Goal: Task Accomplishment & Management: Use online tool/utility

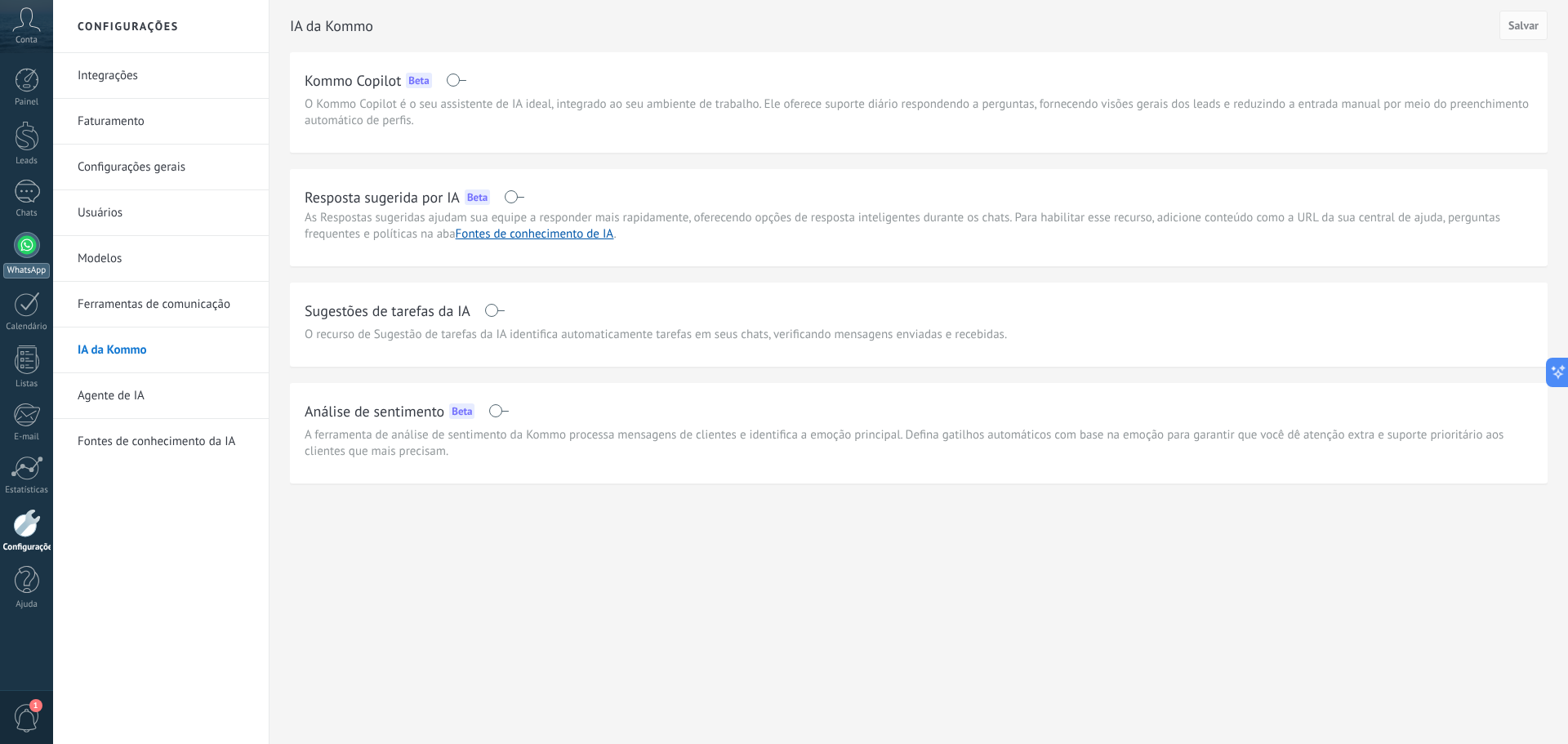
click at [31, 249] on div at bounding box center [27, 245] width 26 height 26
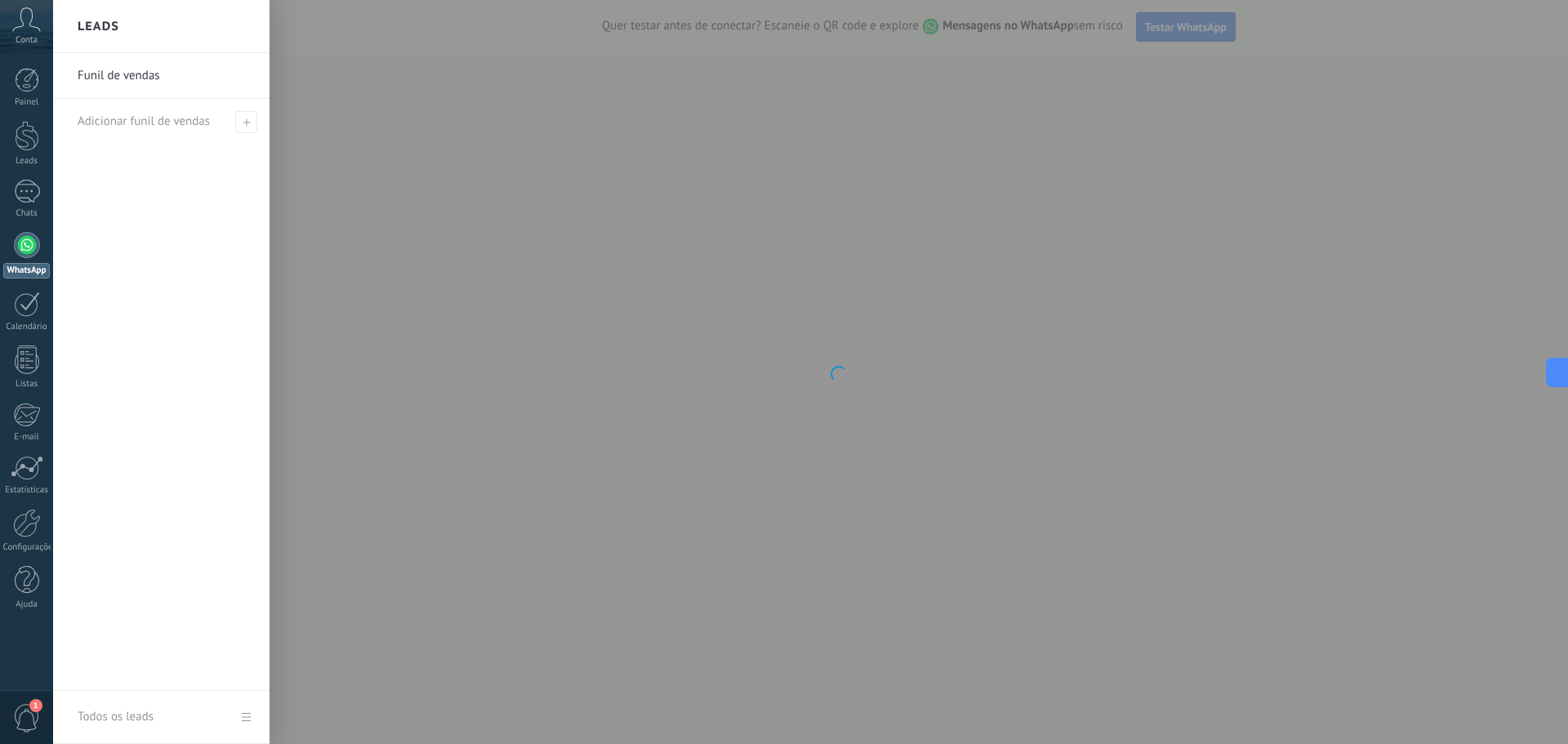
click at [117, 73] on link "Funil de vendas" at bounding box center [165, 75] width 176 height 45
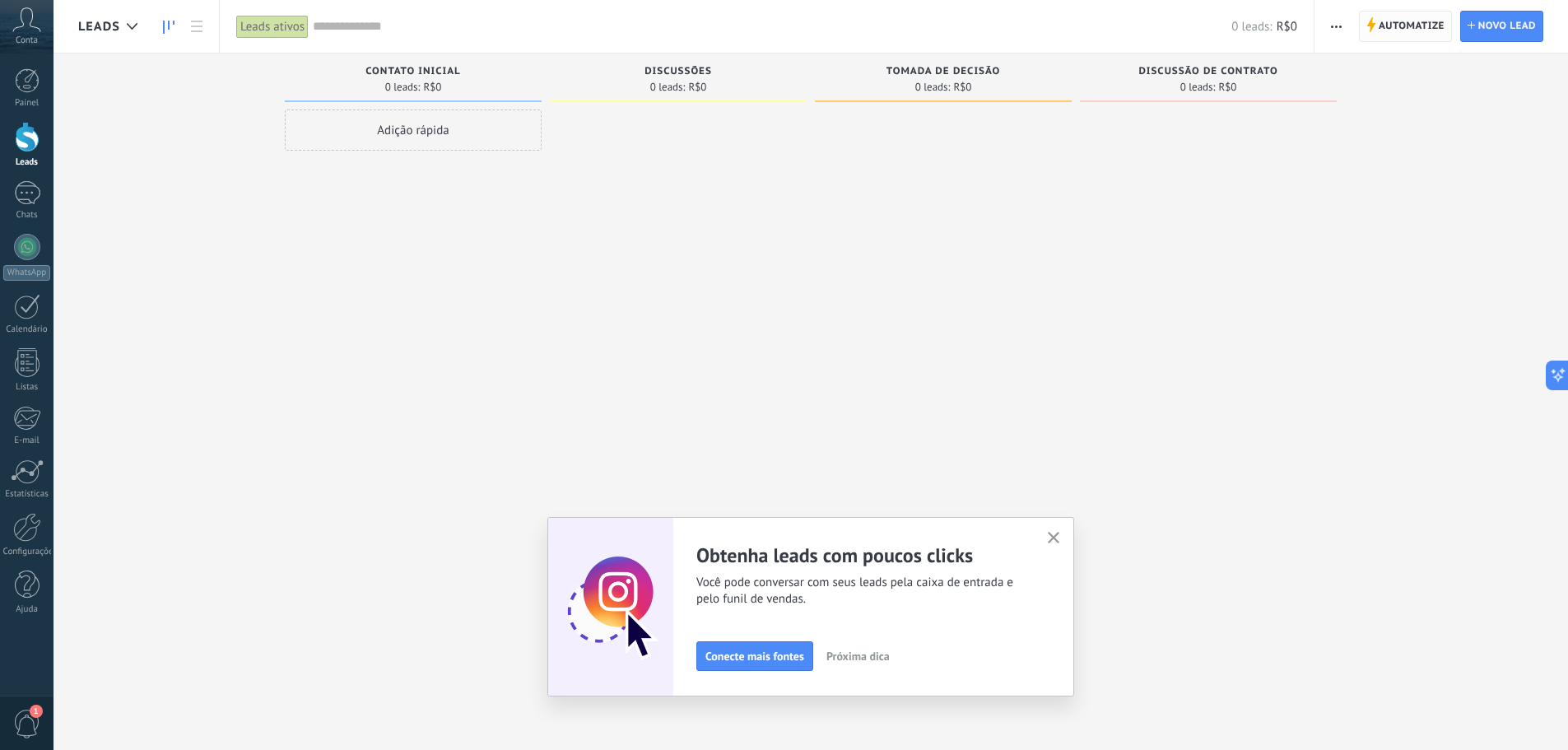
click at [1403, 33] on span "Automatize" at bounding box center [1411, 27] width 66 height 30
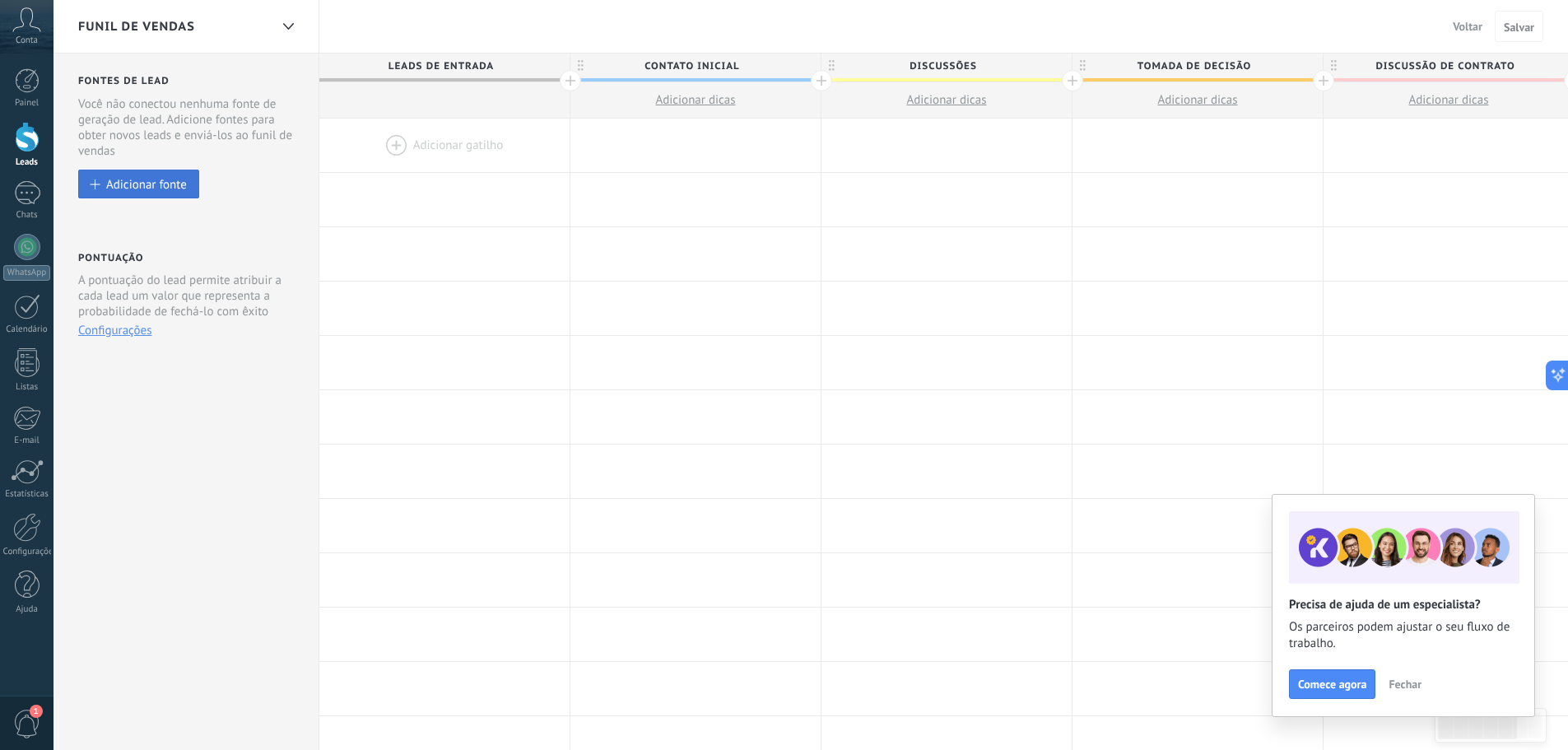
click at [143, 181] on div "Adicionar fonte" at bounding box center [147, 184] width 81 height 14
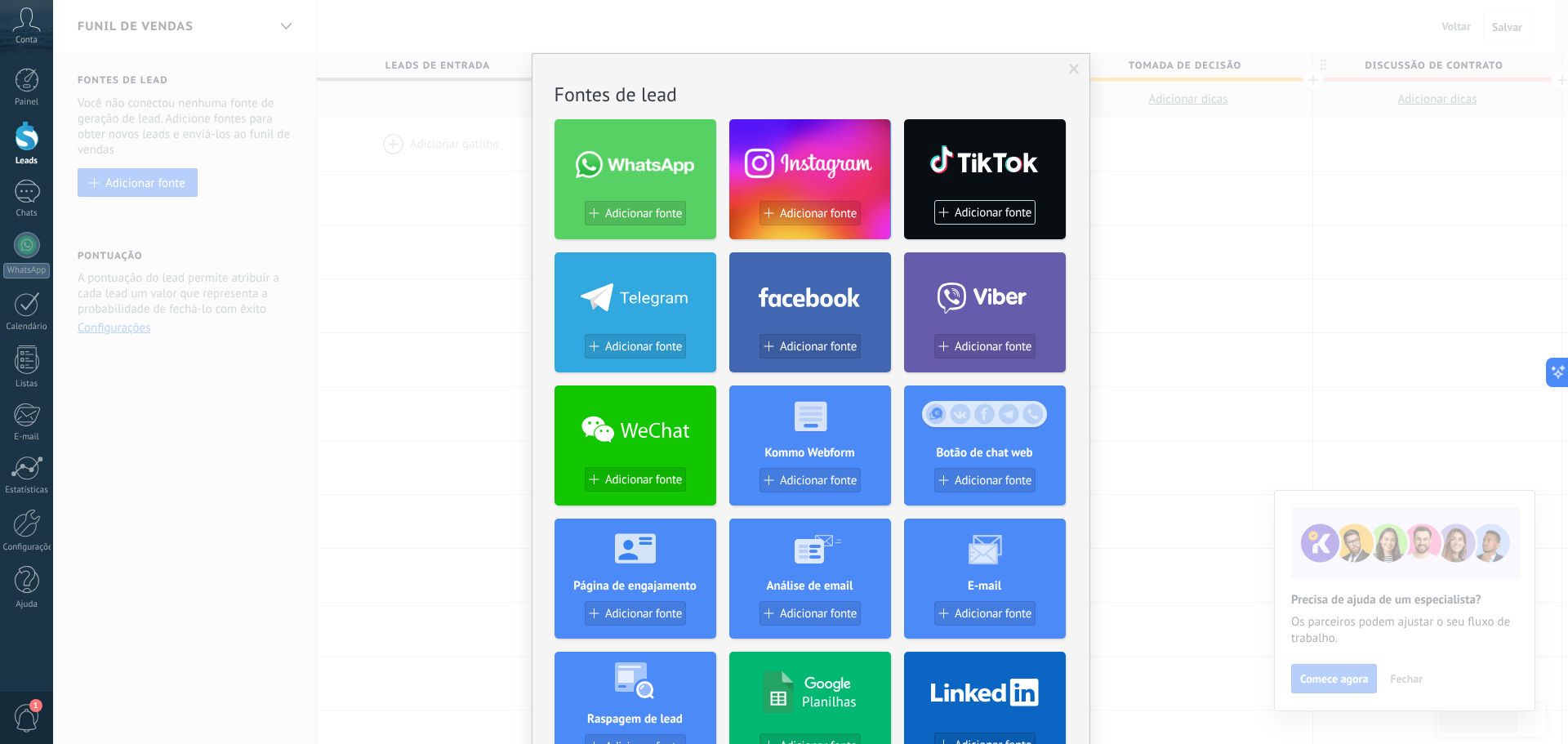
click at [1069, 72] on span at bounding box center [1074, 69] width 11 height 12
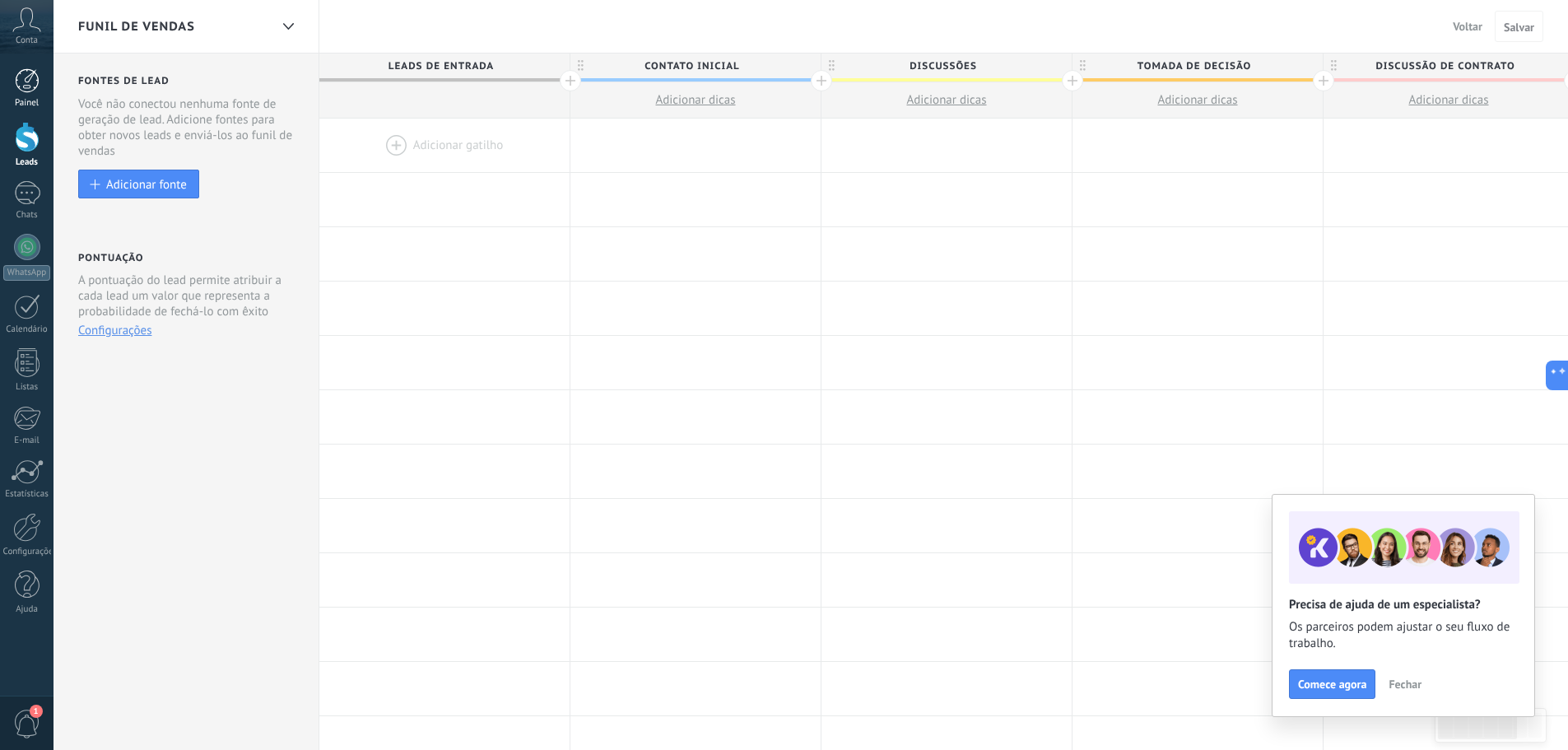
click at [36, 93] on link "Painel" at bounding box center [27, 88] width 53 height 40
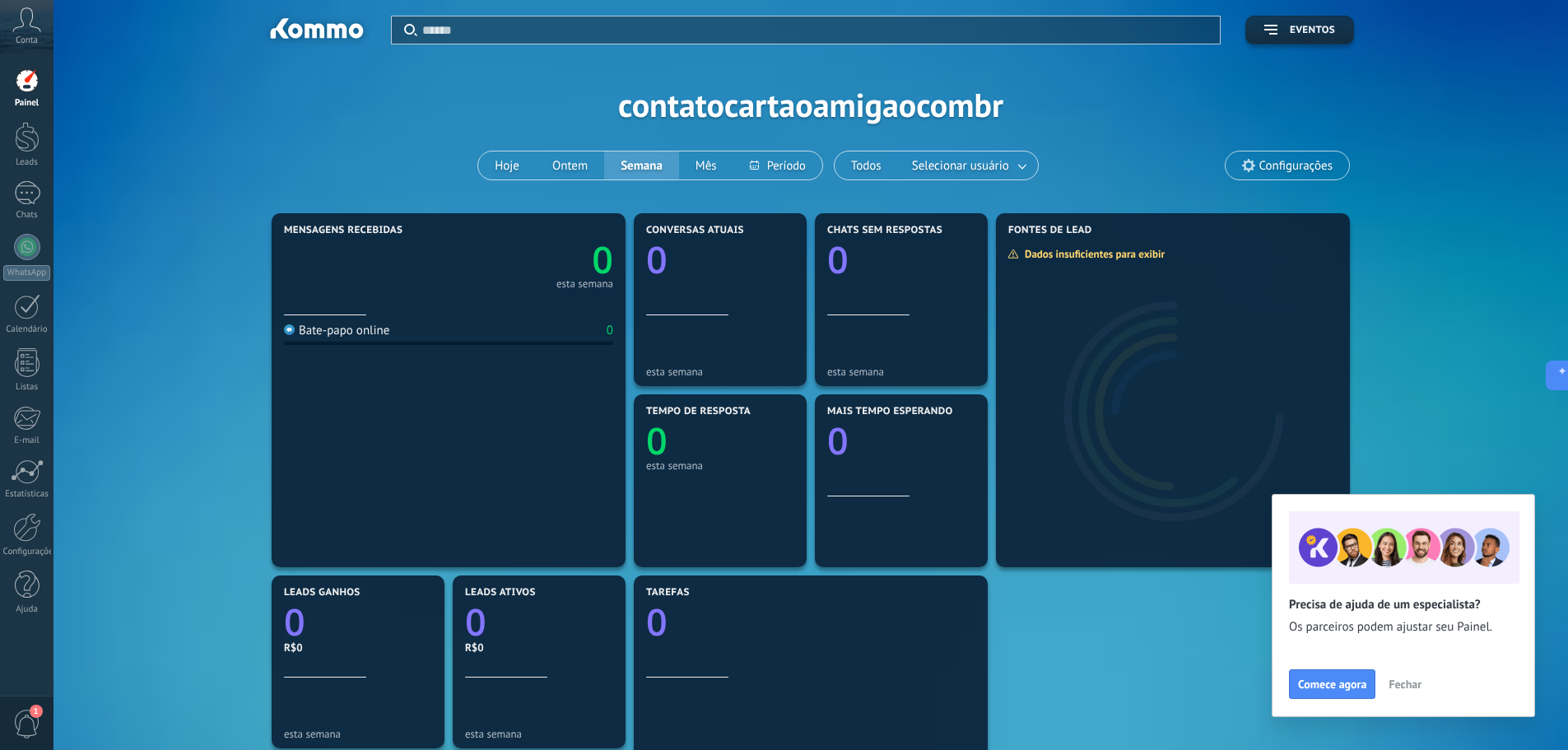
click at [1283, 160] on span "Configurações" at bounding box center [1297, 166] width 73 height 14
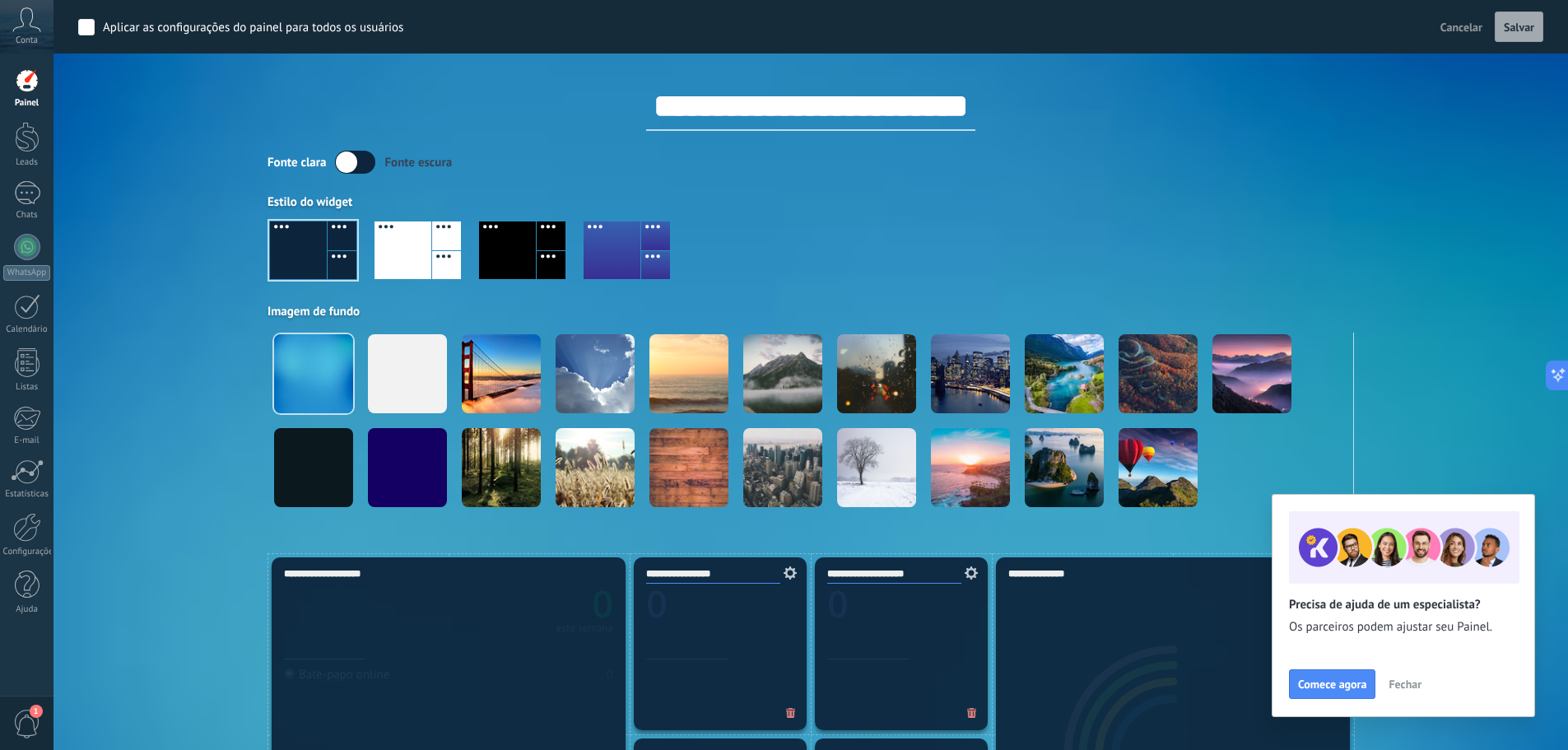
click at [27, 37] on span "Conta" at bounding box center [27, 41] width 22 height 11
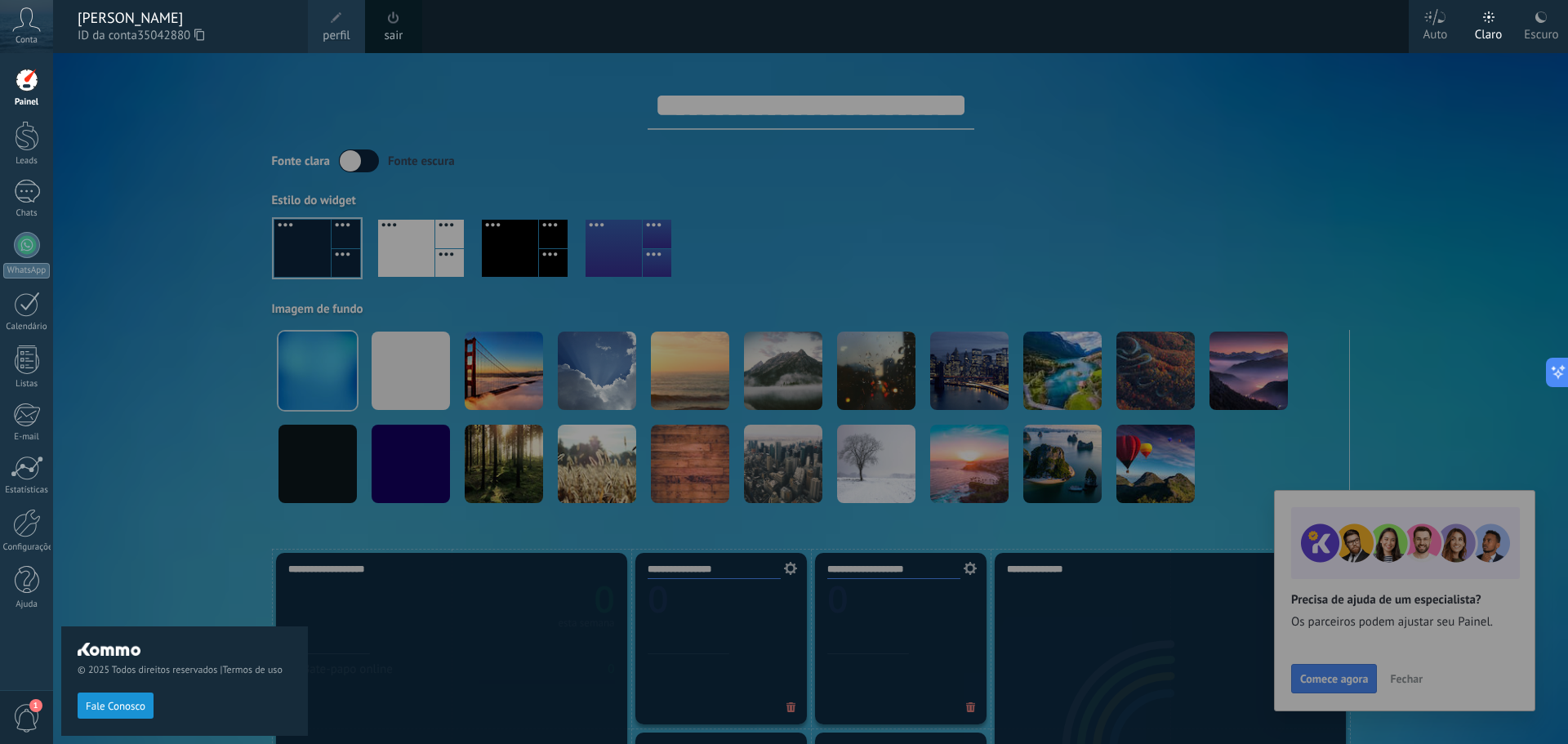
click at [737, 136] on div at bounding box center [837, 372] width 1568 height 744
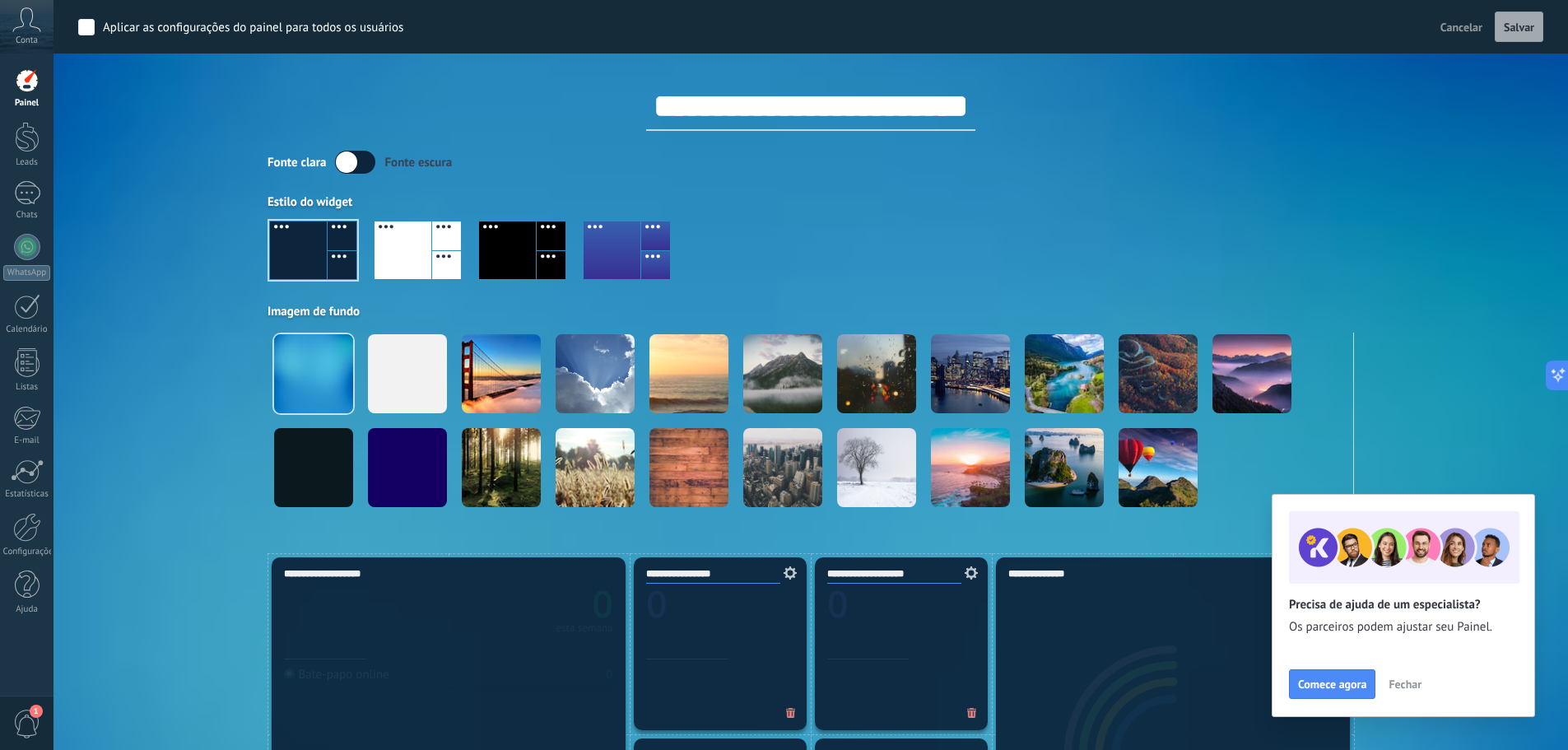
click at [741, 108] on input "**********" at bounding box center [810, 106] width 329 height 49
drag, startPoint x: 969, startPoint y: 116, endPoint x: 633, endPoint y: 102, distance: 336.3
click at [646, 102] on input "**********" at bounding box center [810, 106] width 329 height 49
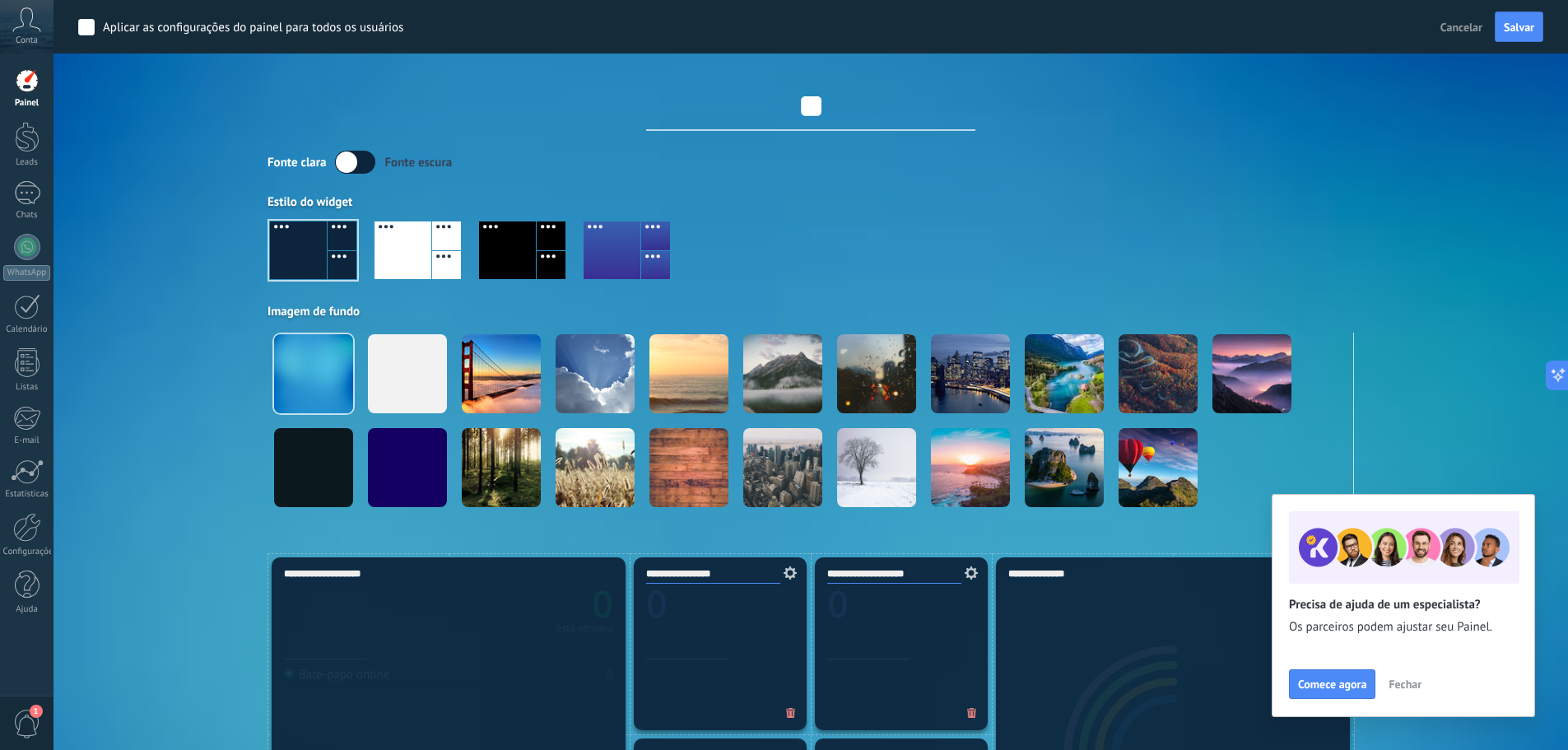
drag, startPoint x: 859, startPoint y: 123, endPoint x: 674, endPoint y: 111, distance: 185.4
click at [674, 111] on input "**" at bounding box center [810, 106] width 329 height 49
type input "**********"
click at [908, 195] on div "Estilo do widget" at bounding box center [810, 201] width 1087 height 16
click at [1526, 37] on button "Salvar" at bounding box center [1519, 27] width 48 height 32
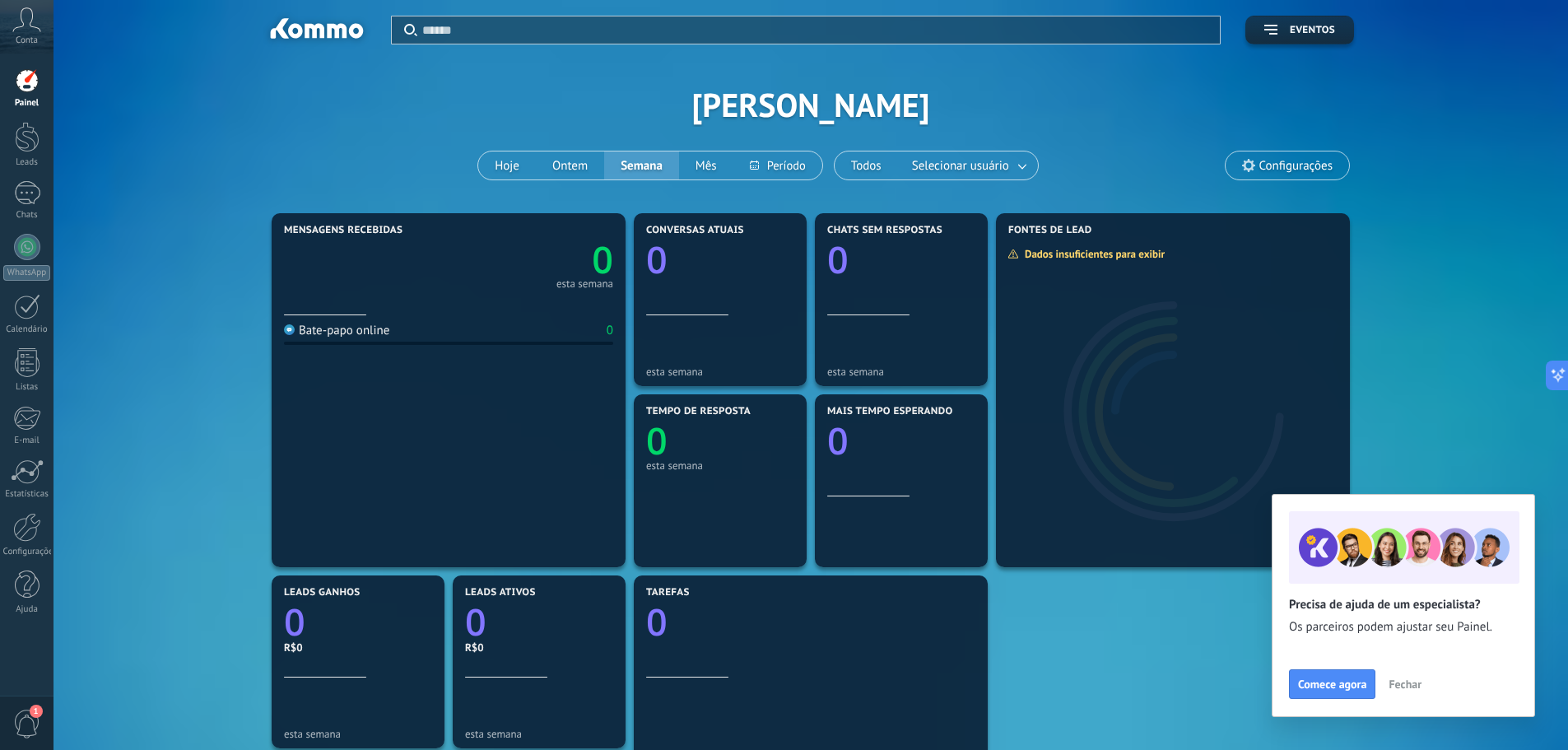
click at [817, 111] on div "Aplicar Eventos Cartão Amigão Hoje Ontem Semana Mês Todos Selecionar usuário Co…" at bounding box center [811, 104] width 1466 height 209
click at [1257, 179] on span "Configurações" at bounding box center [1287, 166] width 123 height 28
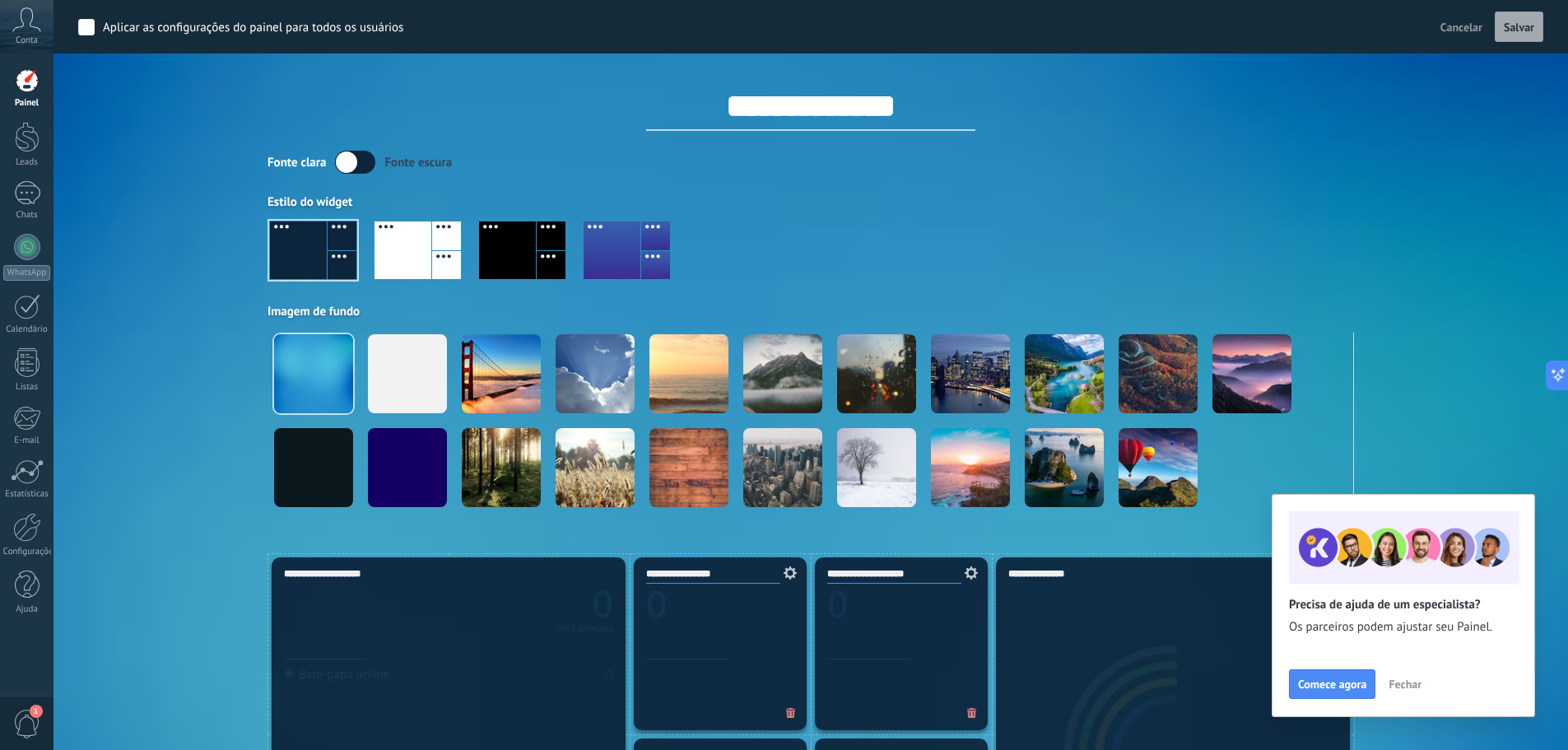
click at [489, 247] on div at bounding box center [507, 250] width 57 height 57
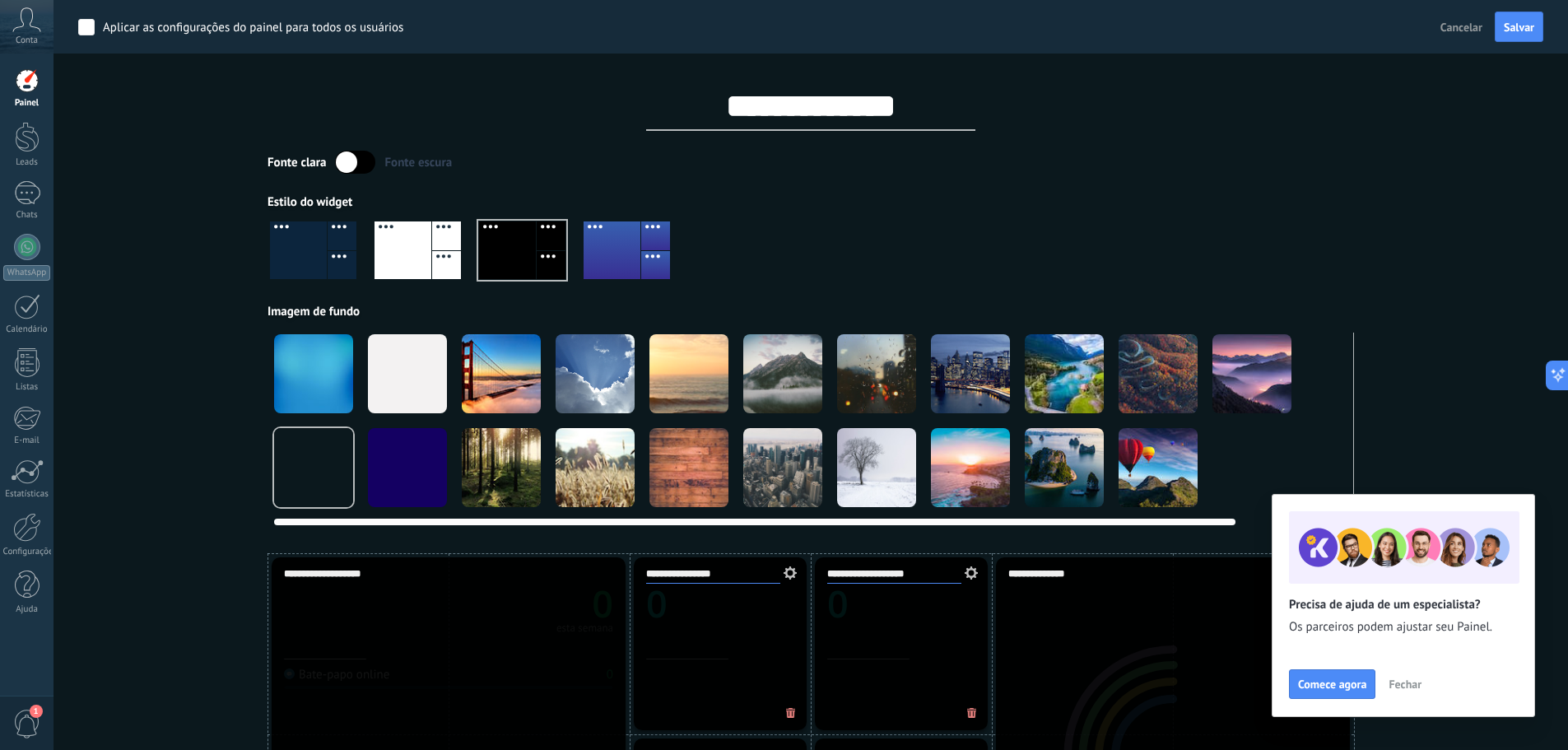
drag, startPoint x: 1097, startPoint y: 524, endPoint x: 539, endPoint y: 469, distance: 560.7
click at [741, 500] on div at bounding box center [810, 428] width 1087 height 192
click at [500, 392] on div at bounding box center [501, 373] width 79 height 79
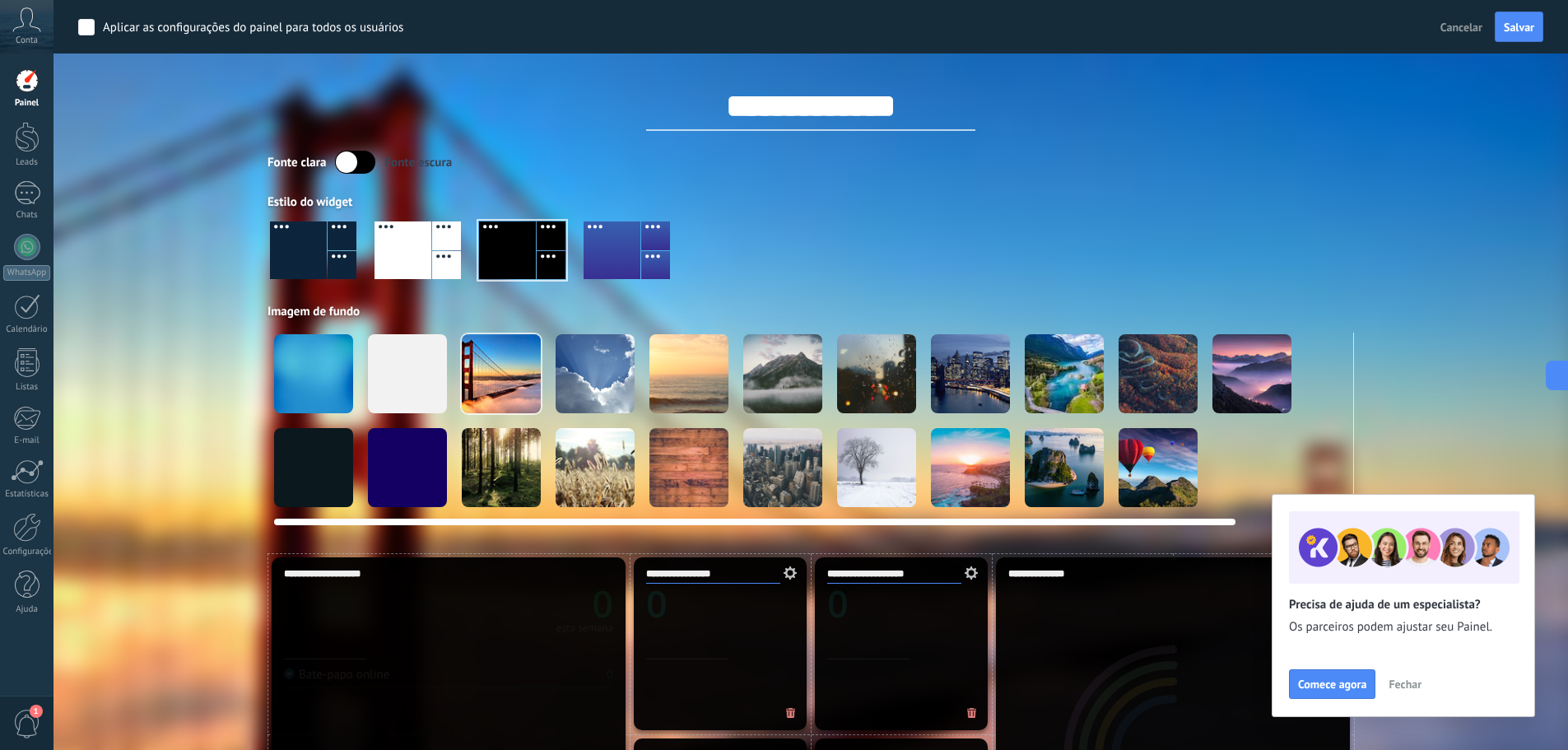
click at [1070, 395] on div at bounding box center [1064, 373] width 79 height 79
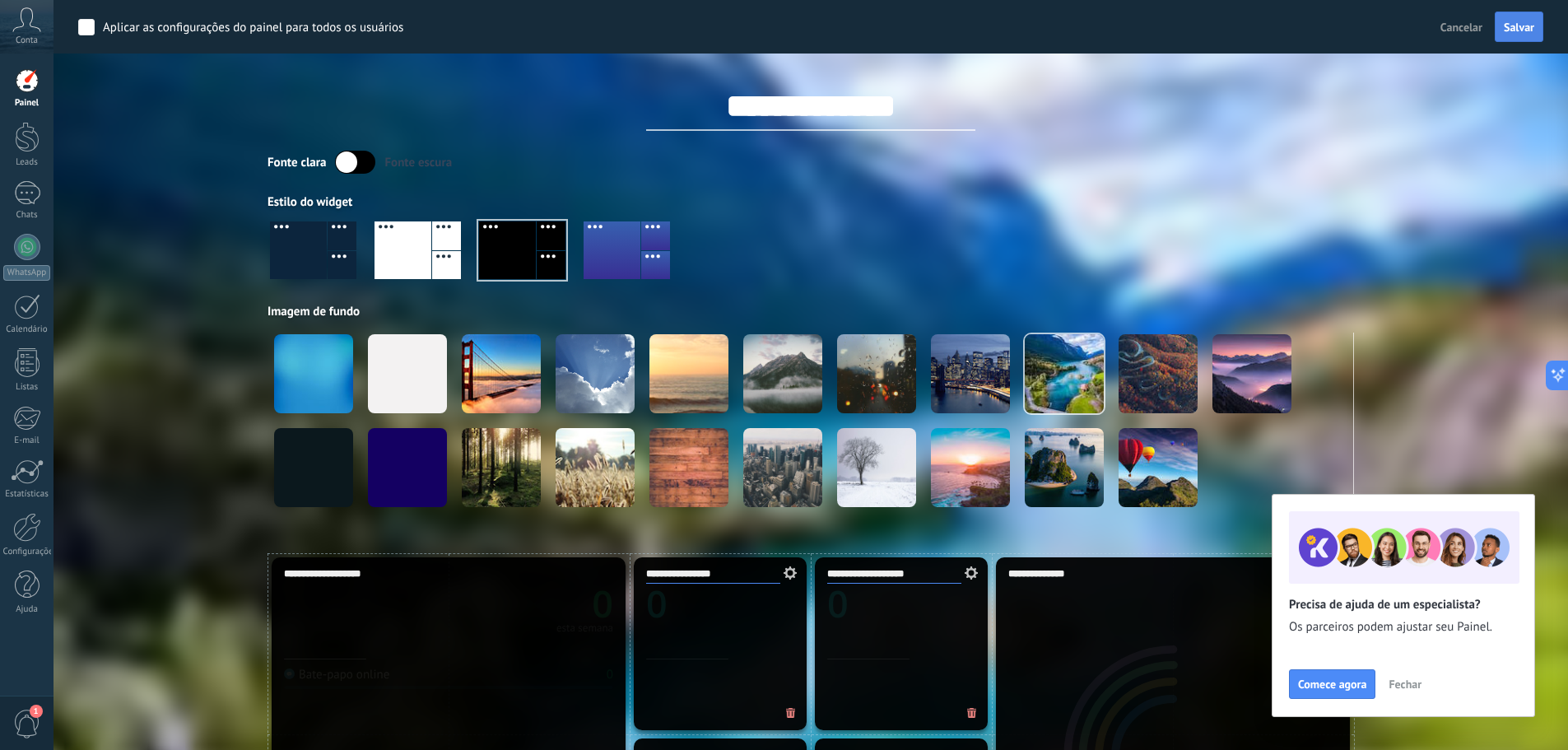
click at [1518, 17] on button "Salvar" at bounding box center [1519, 27] width 48 height 32
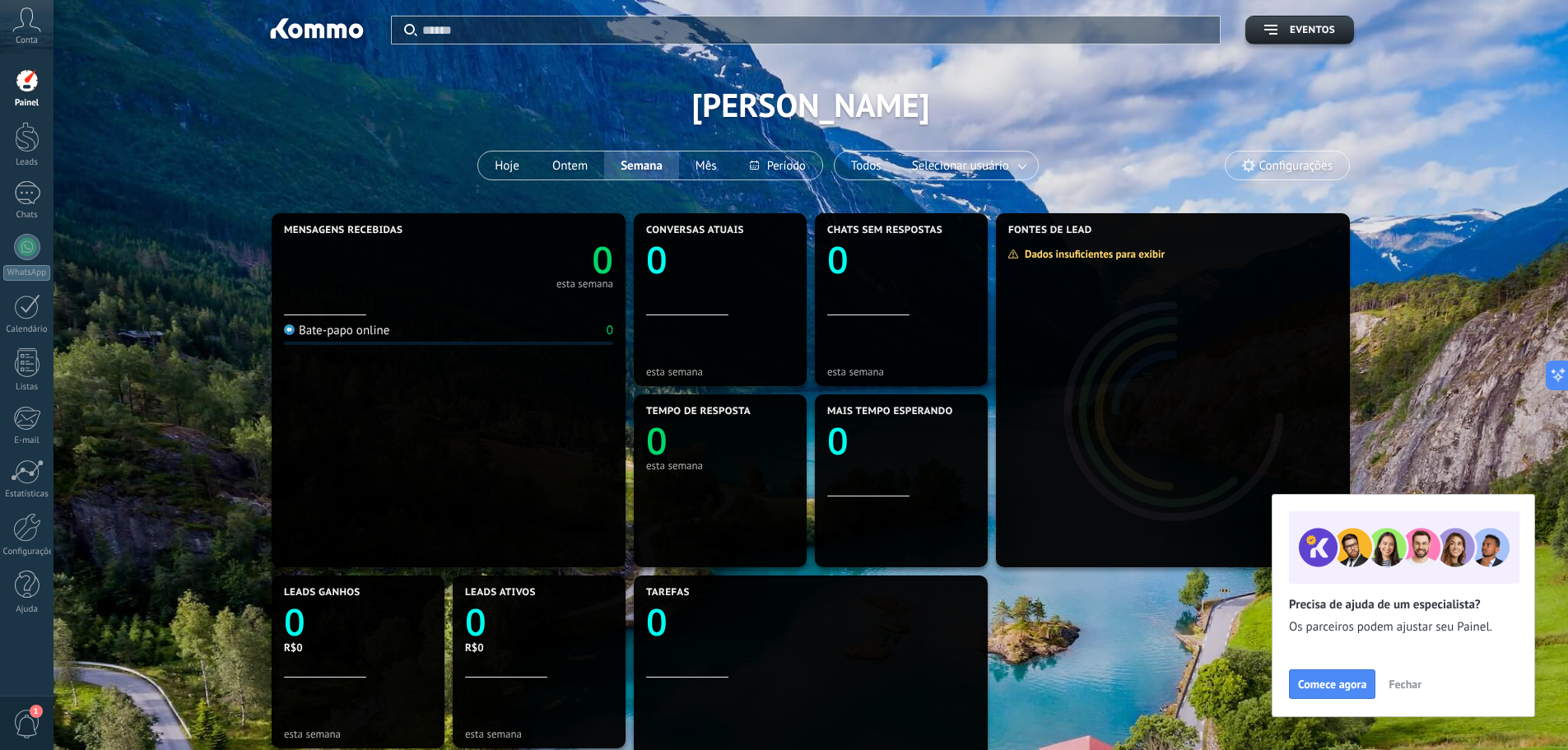
click at [30, 36] on span "Conta" at bounding box center [27, 41] width 22 height 11
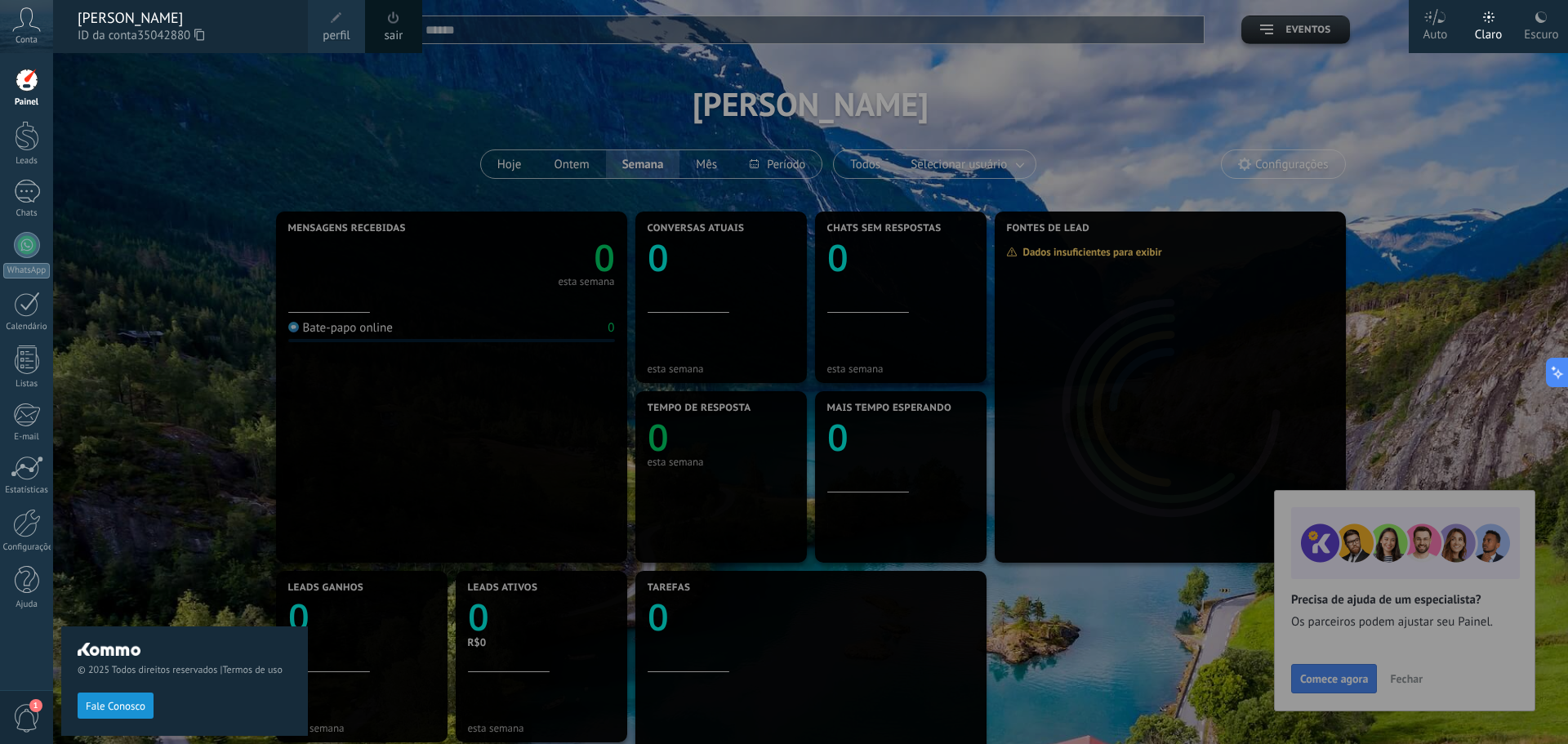
click at [1541, 21] on use at bounding box center [1542, 17] width 12 height 12
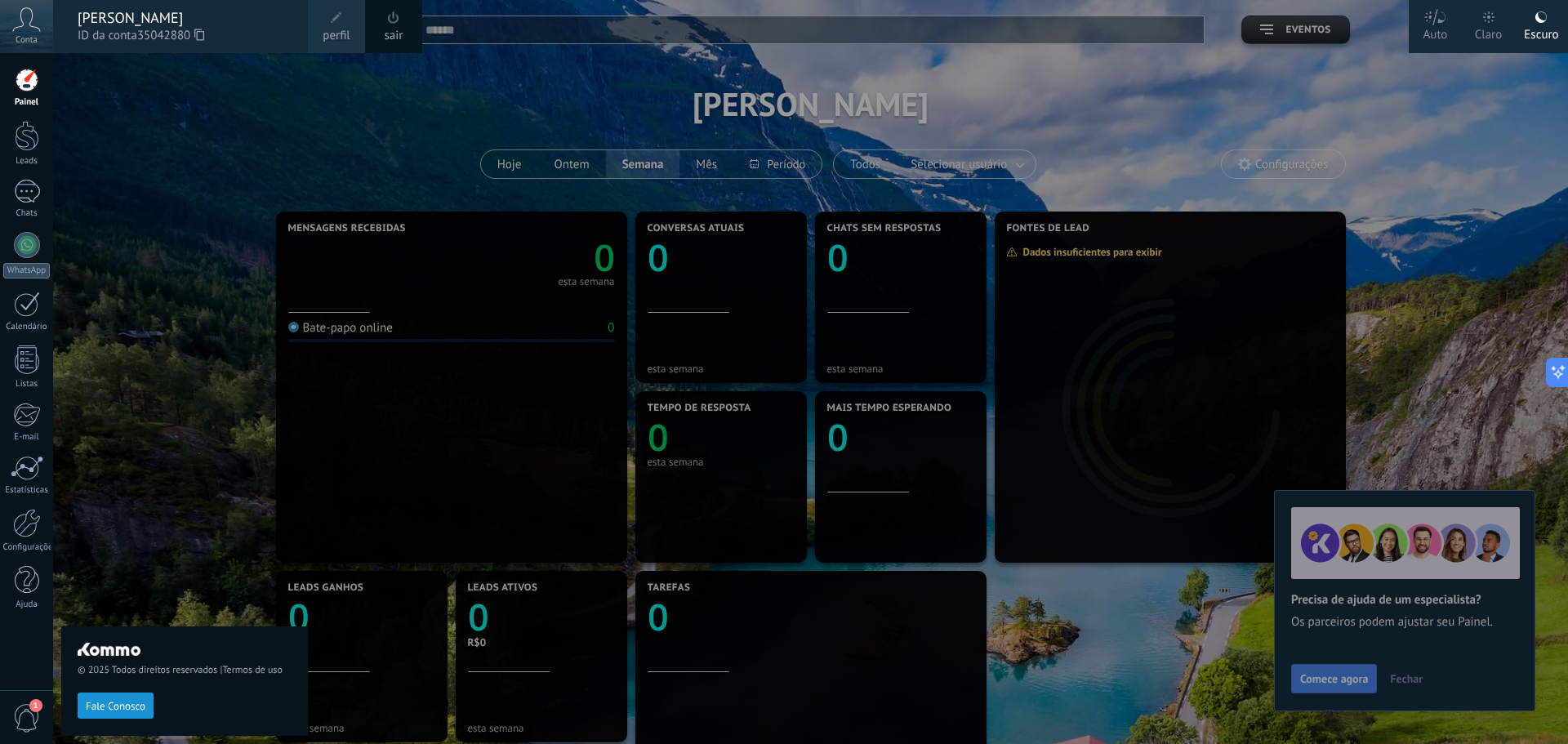
click at [1488, 26] on div "Claro" at bounding box center [1489, 31] width 28 height 42
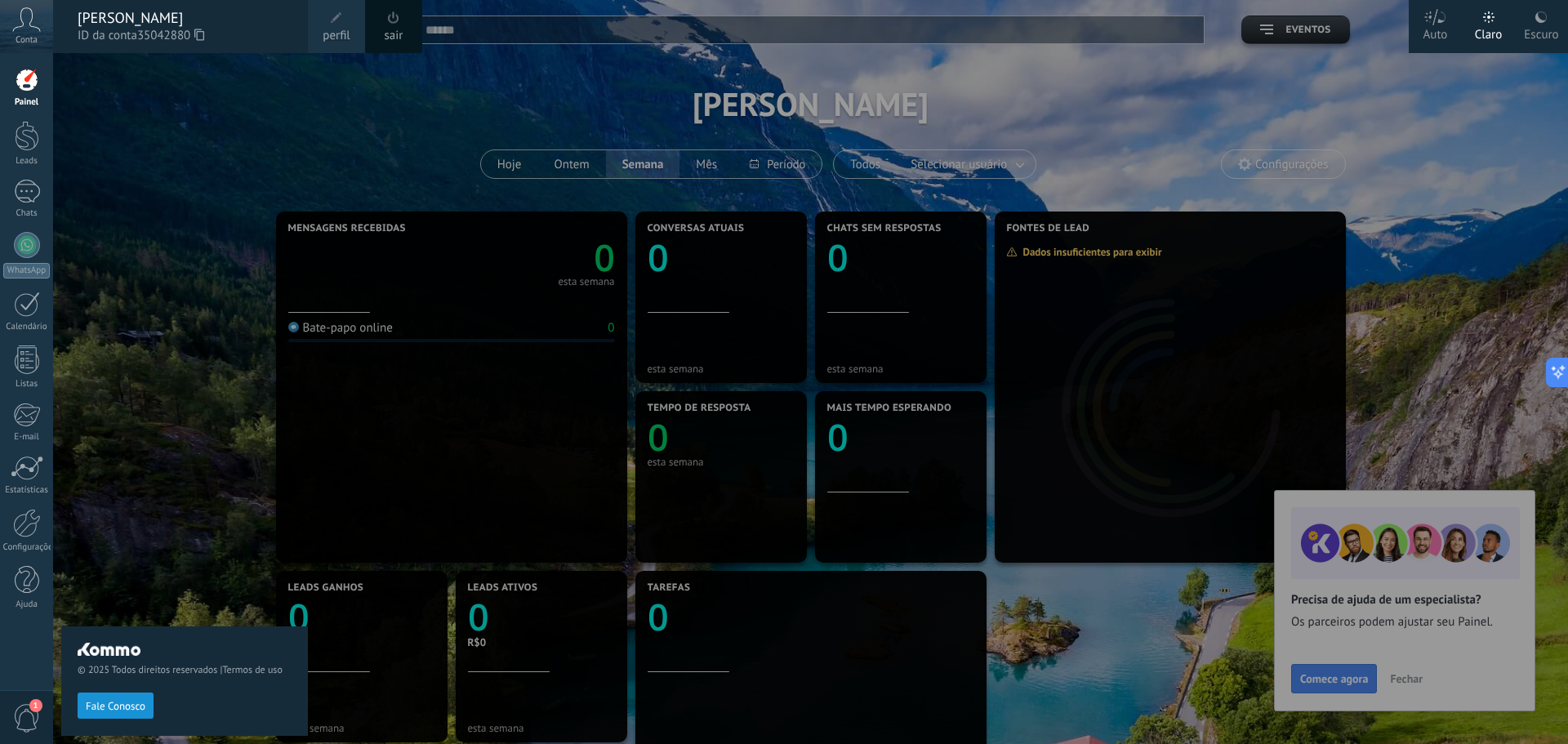
click at [1531, 21] on div "Escuro" at bounding box center [1542, 31] width 35 height 42
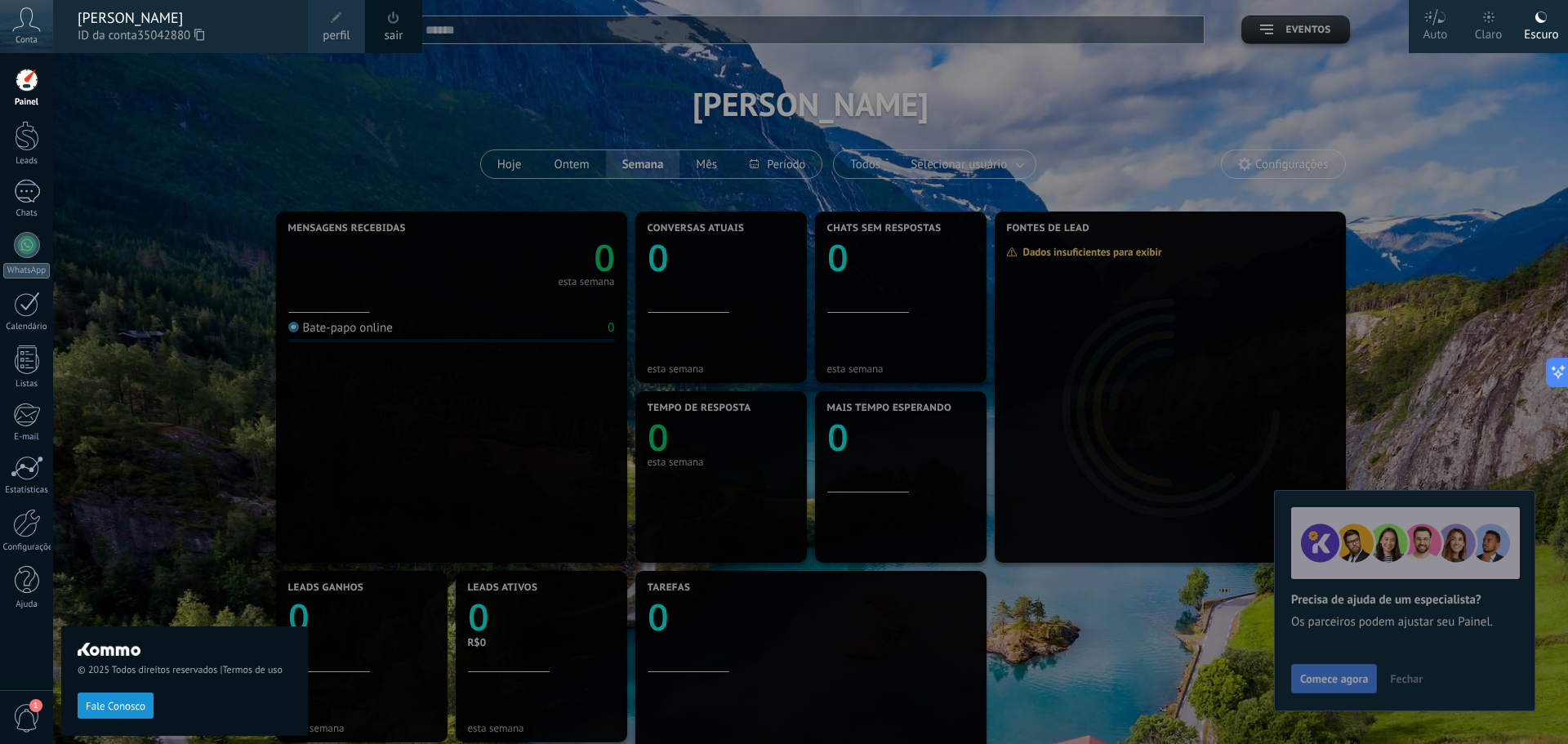
click at [215, 196] on div "© 2025 Todos direitos reservados | Termos de uso Fale Conosco" at bounding box center [184, 398] width 247 height 690
click at [119, 26] on div "[PERSON_NAME]" at bounding box center [184, 18] width 214 height 18
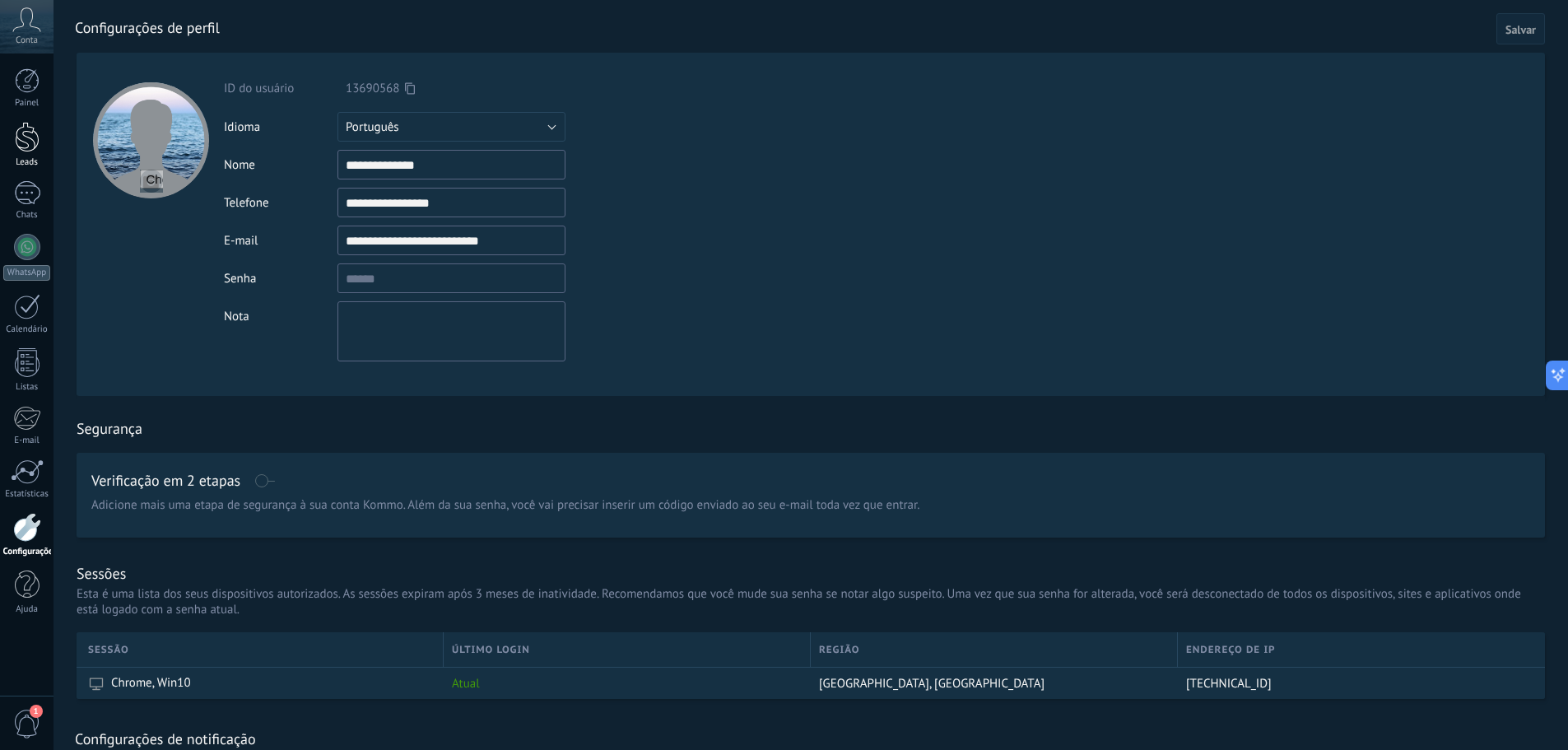
click at [32, 148] on div at bounding box center [27, 137] width 25 height 31
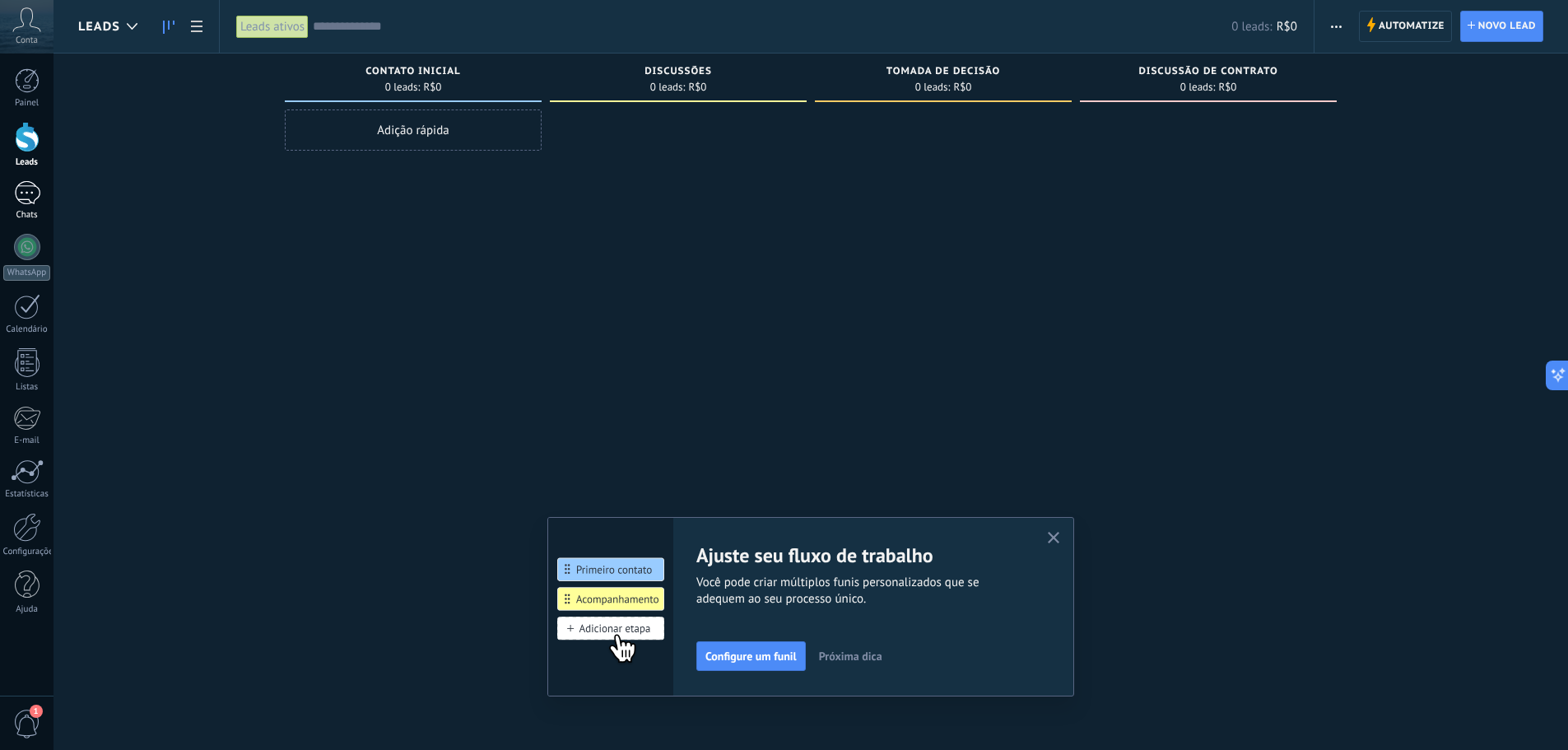
click at [20, 196] on div at bounding box center [27, 192] width 27 height 24
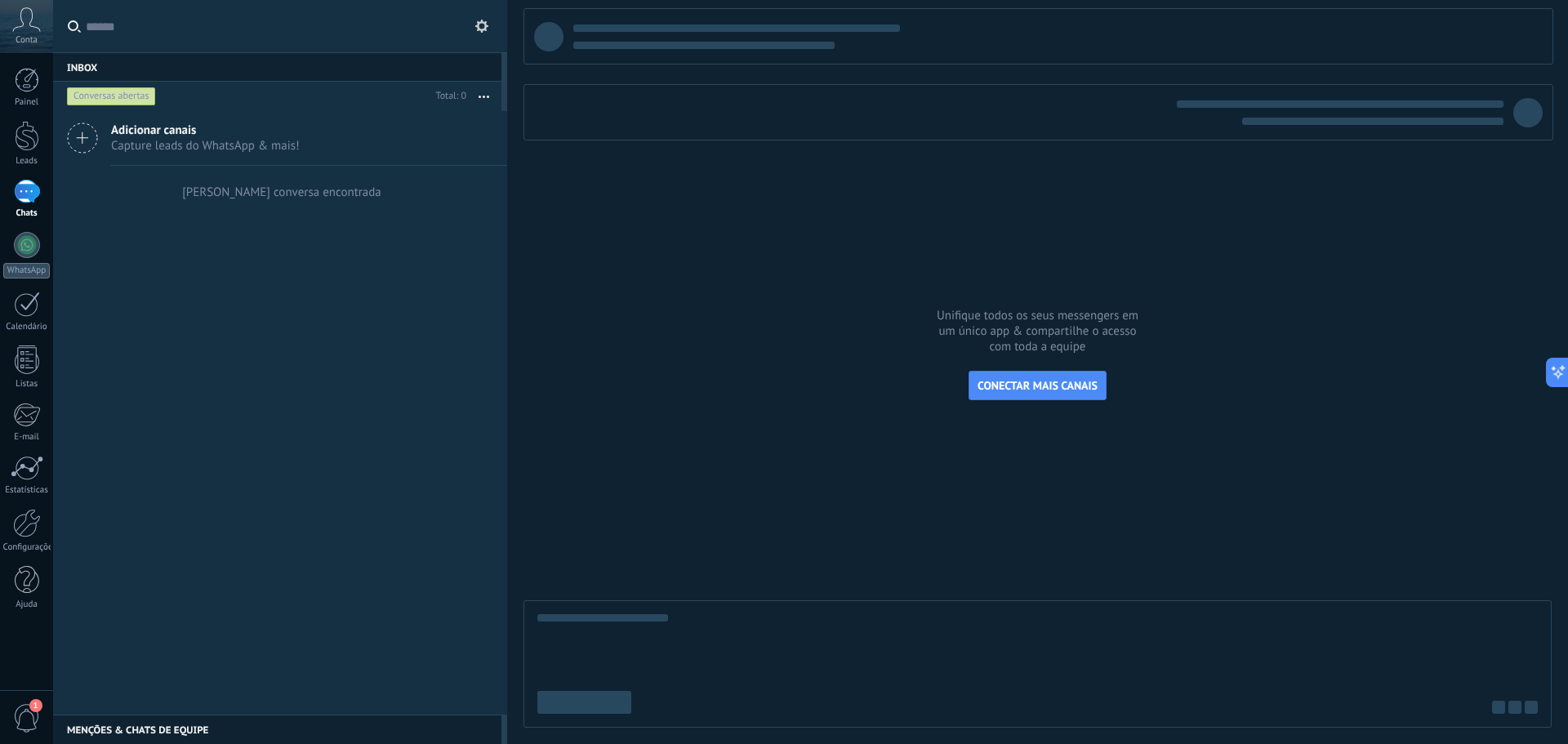
click at [92, 141] on icon at bounding box center [83, 138] width 31 height 31
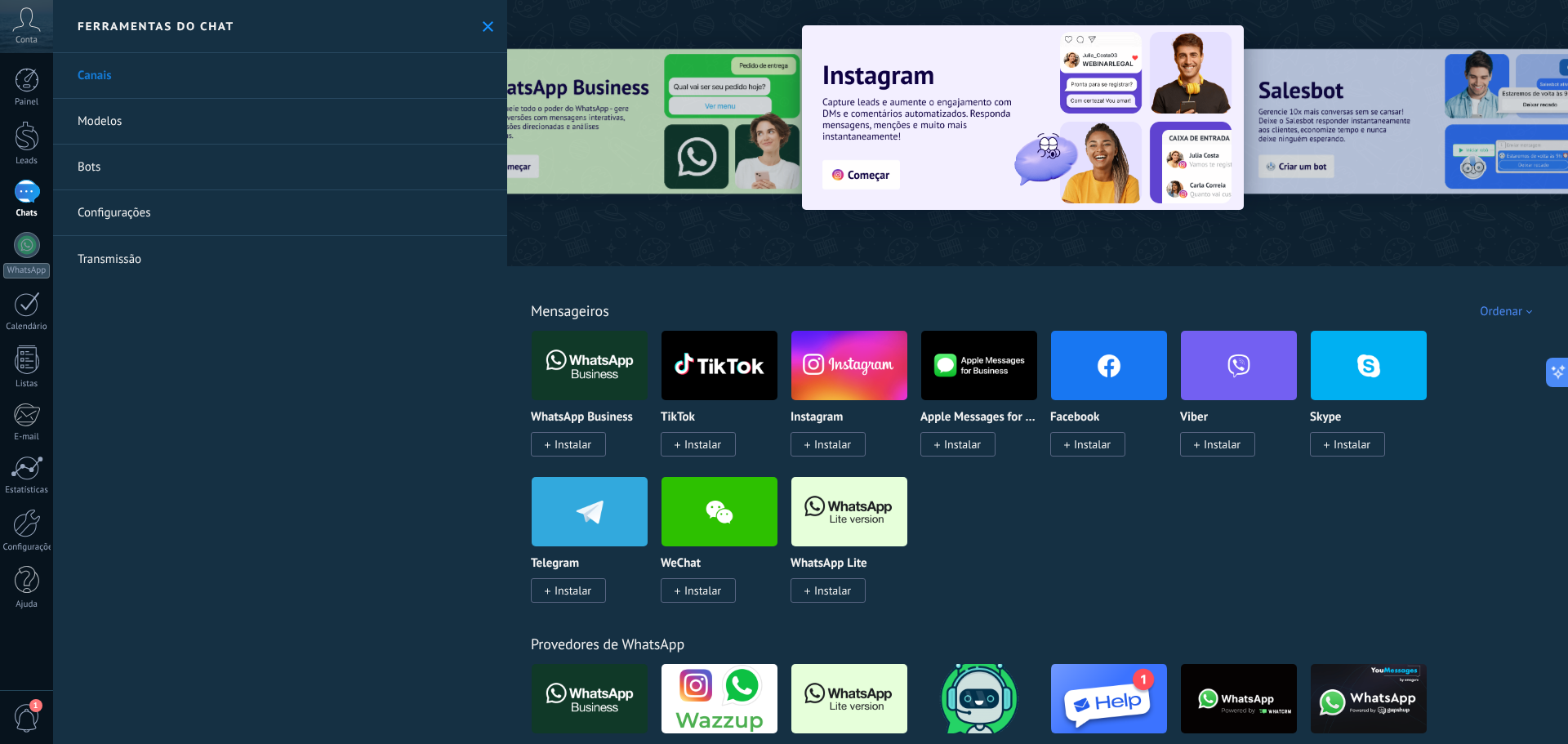
click at [568, 447] on span "Instalar" at bounding box center [573, 444] width 36 height 15
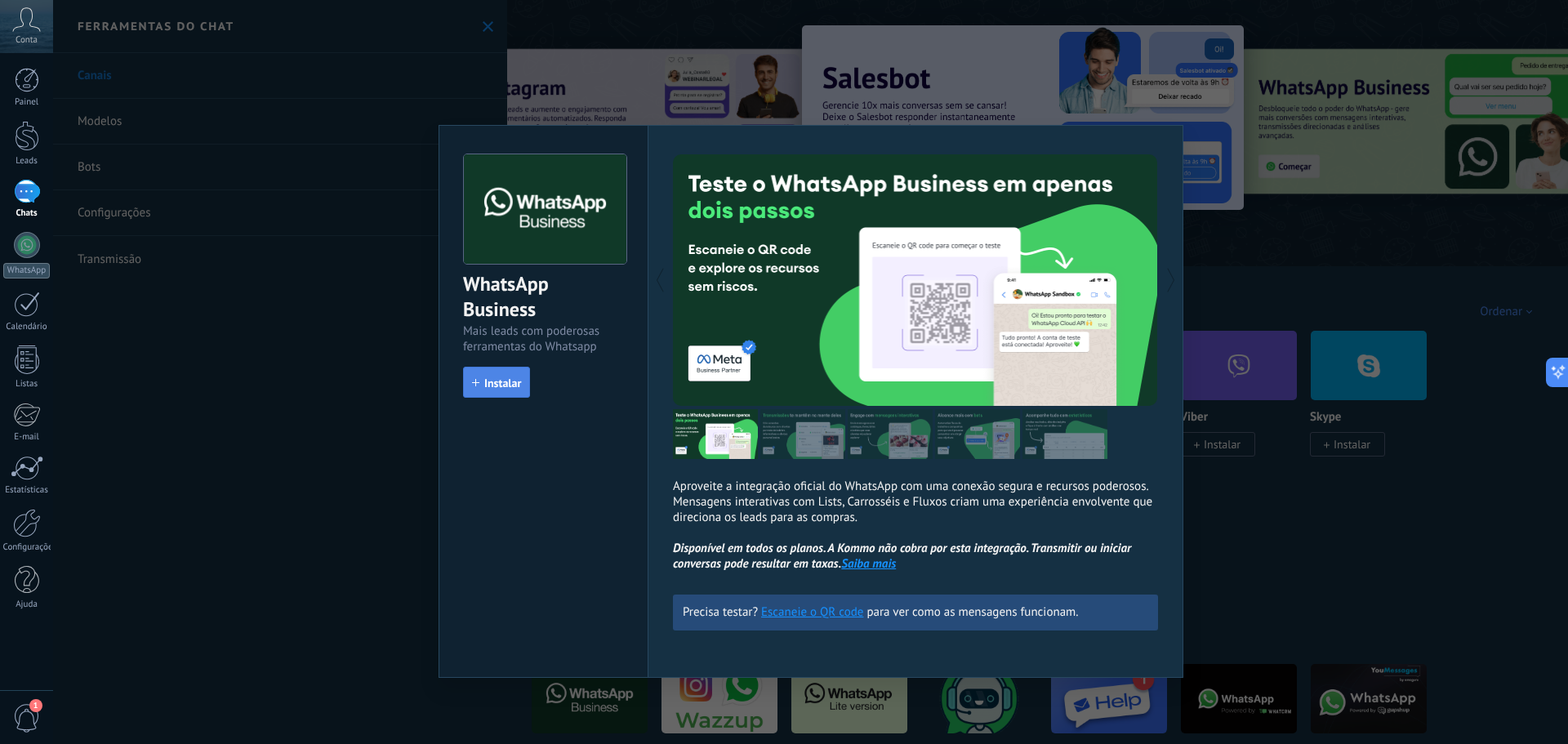
click at [498, 389] on span "Instalar" at bounding box center [502, 383] width 36 height 12
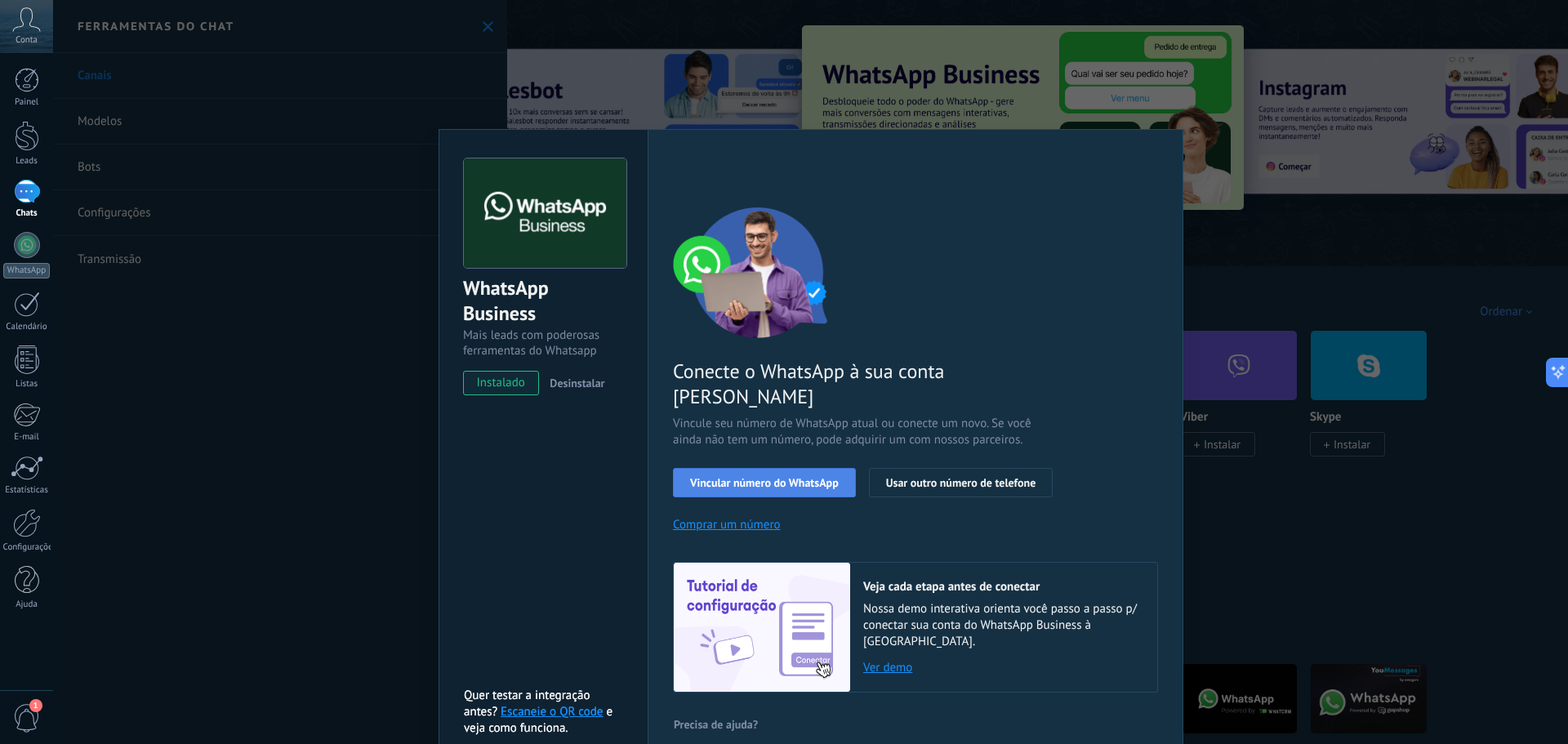
click at [741, 476] on span "Vincular número do WhatsApp" at bounding box center [764, 482] width 149 height 12
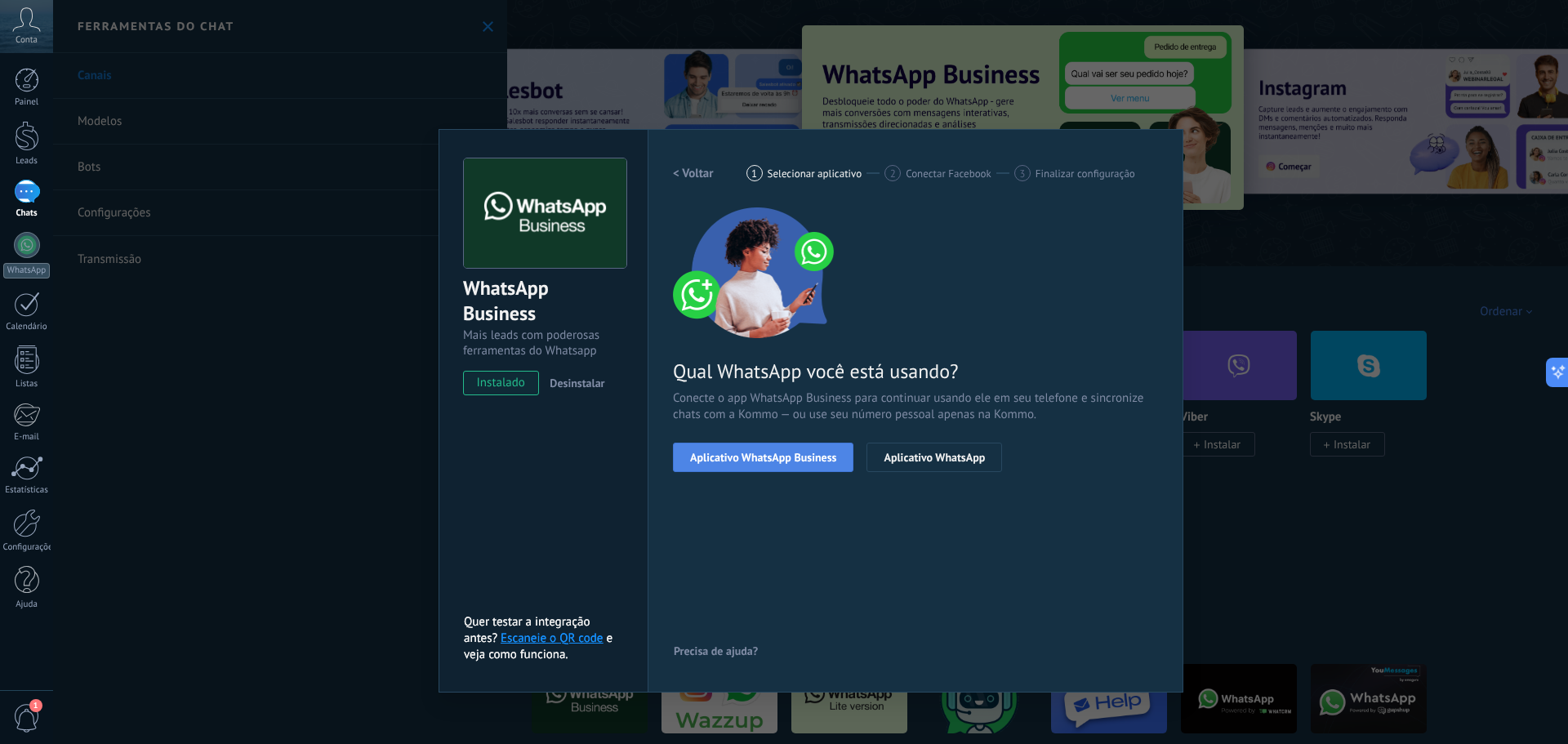
click at [756, 457] on span "Aplicativo WhatsApp Business" at bounding box center [763, 457] width 146 height 12
